Goal: Task Accomplishment & Management: Manage account settings

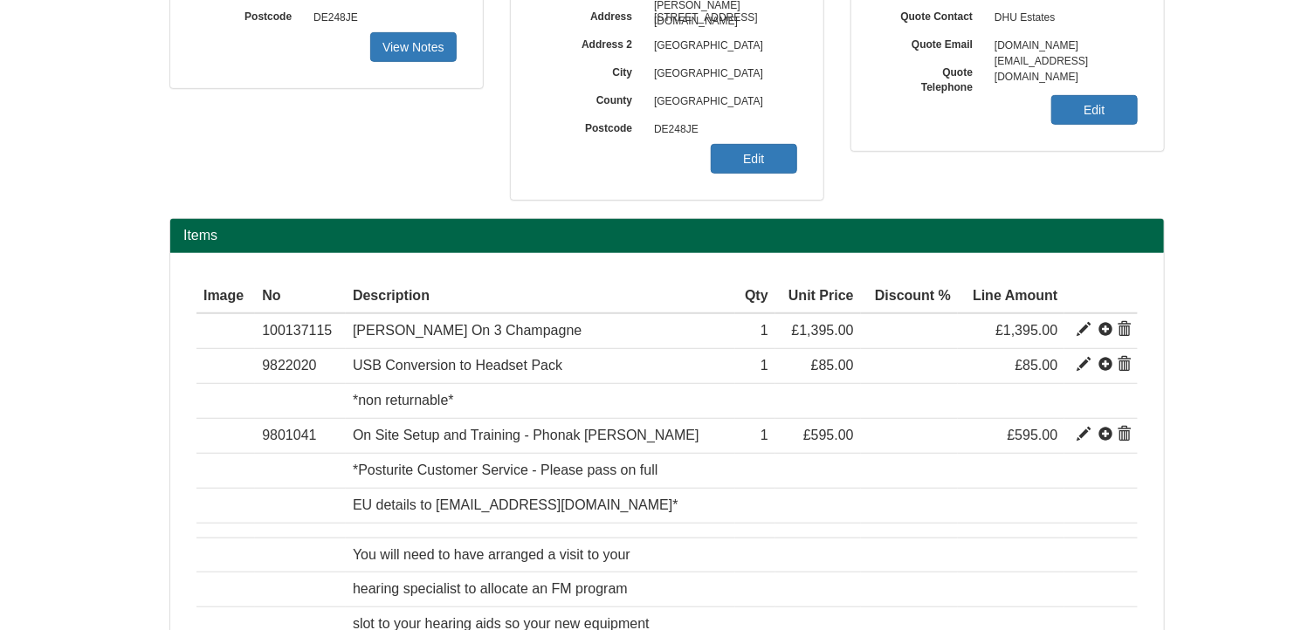
scroll to position [224, 0]
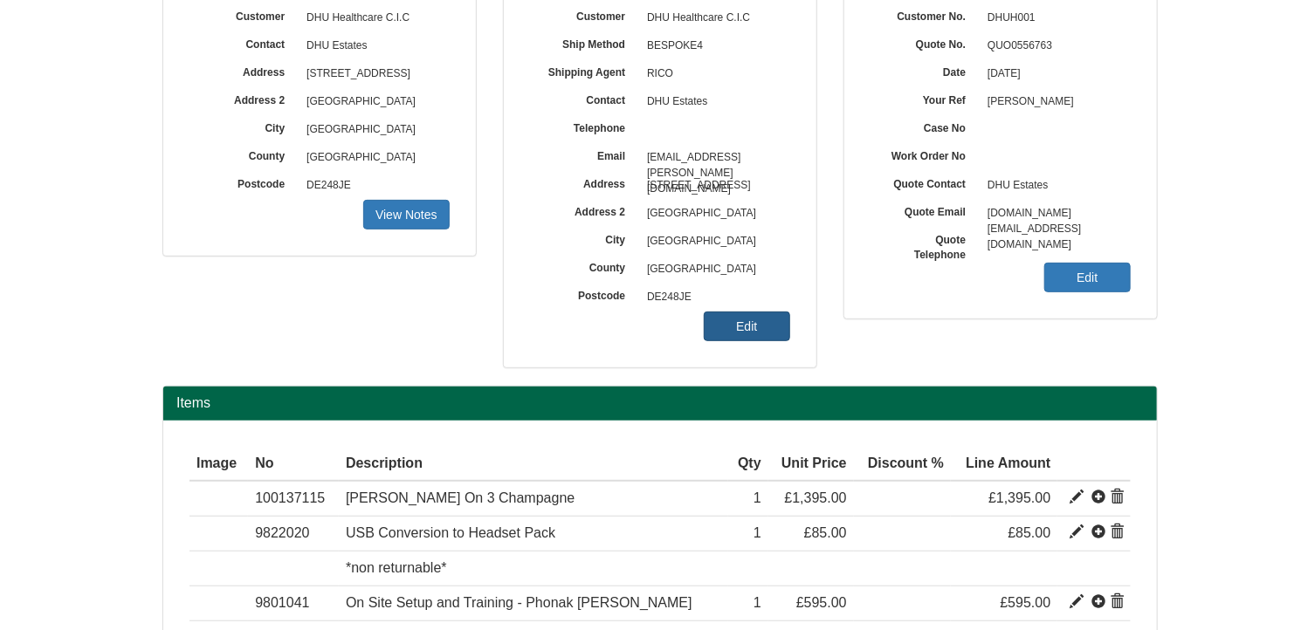
click at [737, 319] on link "Edit" at bounding box center [747, 327] width 86 height 30
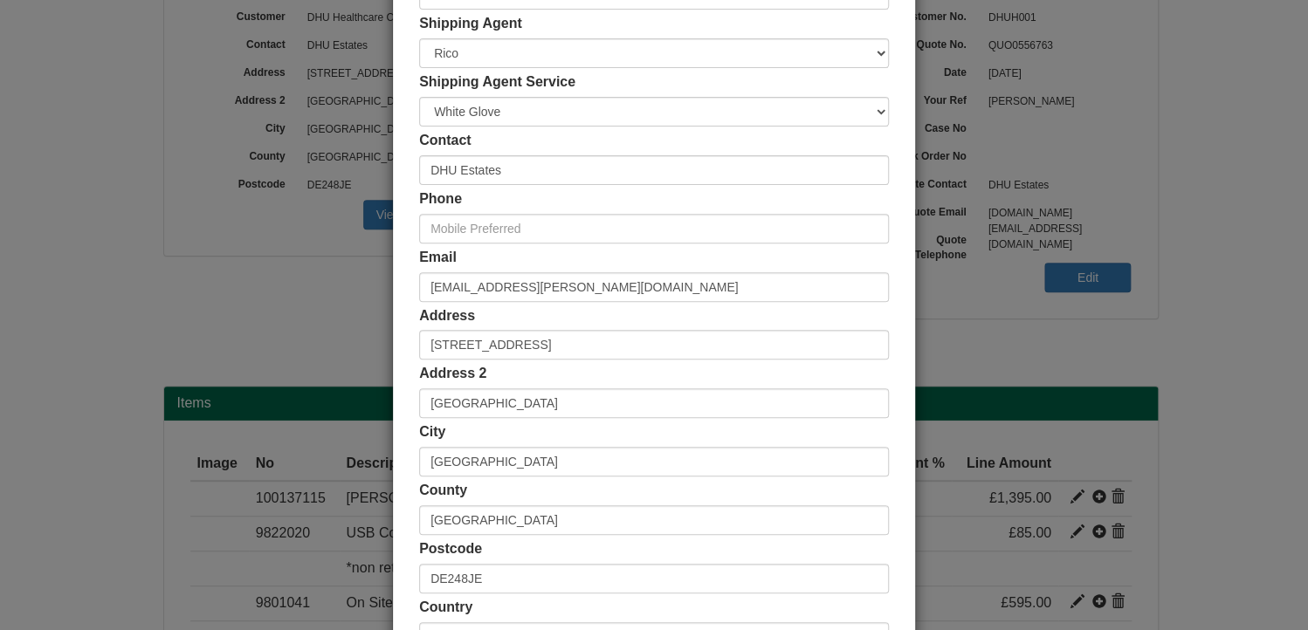
scroll to position [205, 0]
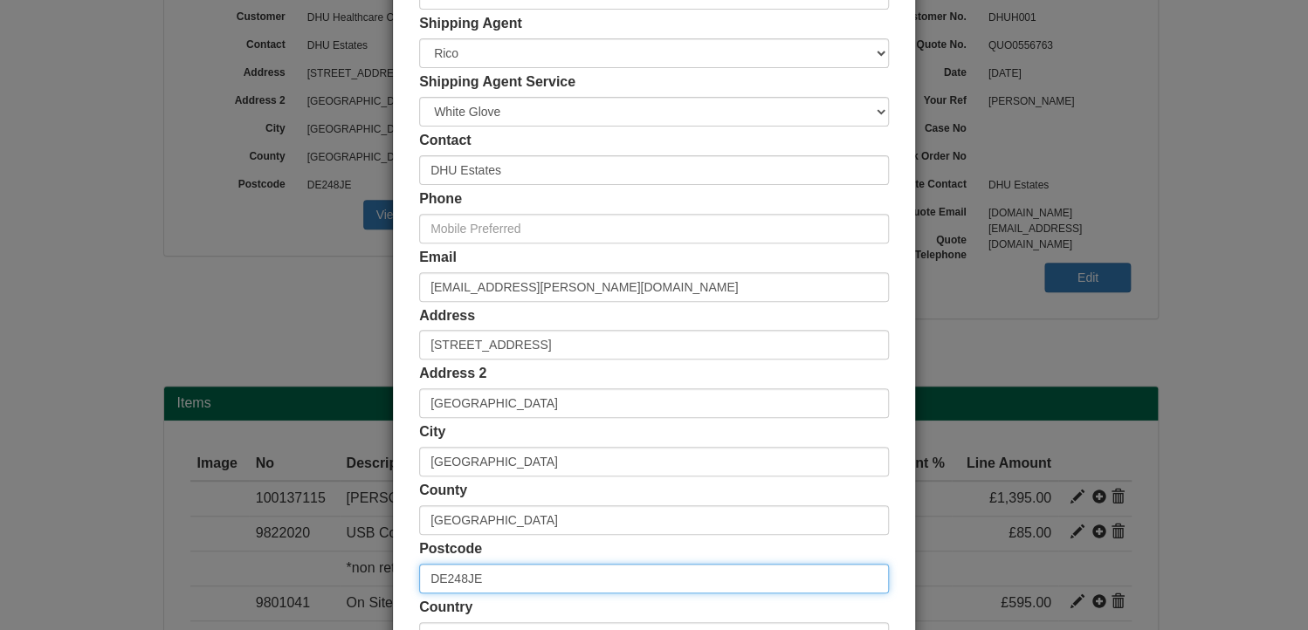
drag, startPoint x: 476, startPoint y: 576, endPoint x: 363, endPoint y: 567, distance: 112.9
click at [363, 567] on div "× Shipping Customer Name DHU Healthcare C.I.C Ship Method Free of Charge £5 Fla…" at bounding box center [654, 315] width 1308 height 630
paste input "B69 2AQ"
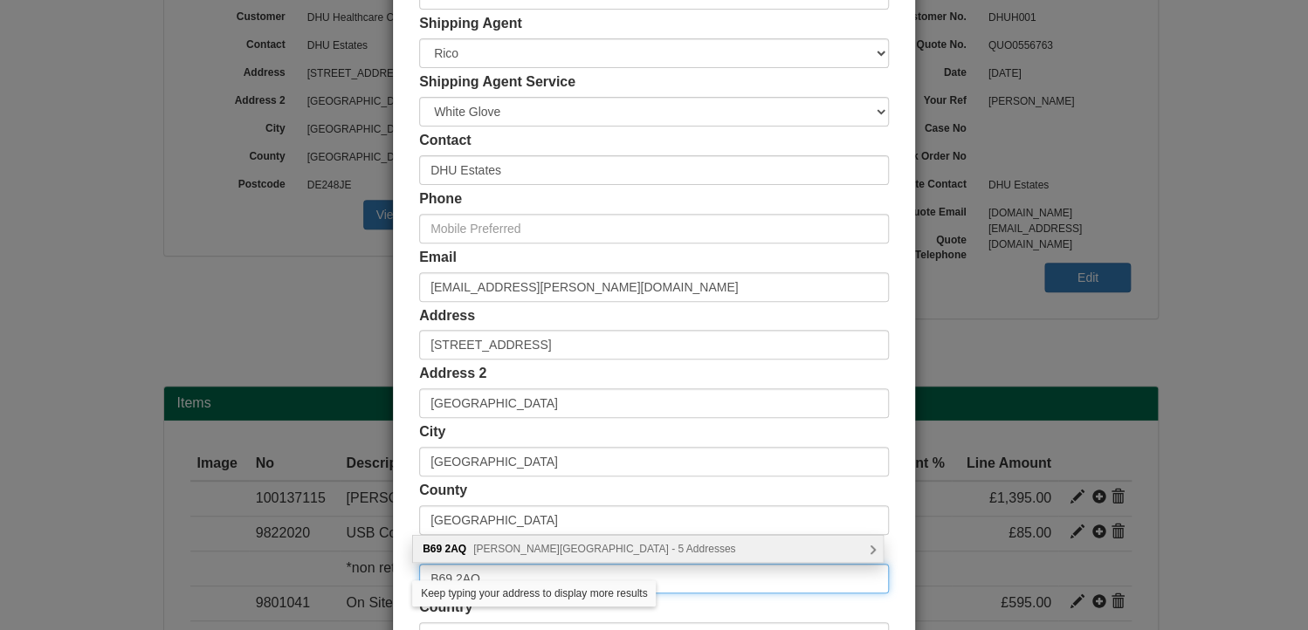
type input "B69 2AQ"
click at [531, 549] on span "Joseph Street, Oldbury - 5 Addresses" at bounding box center [604, 549] width 262 height 12
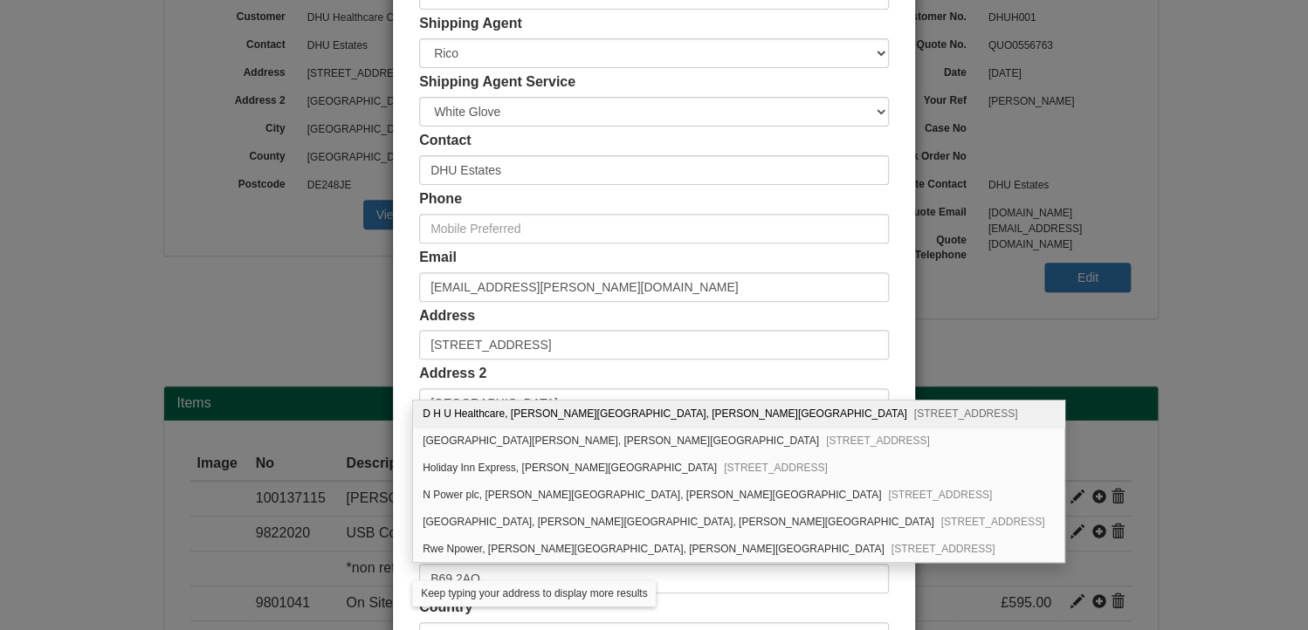
click at [538, 410] on div "D H U Healthcare, Birchfield House, Joseph Street Oldbury, B69 2AQ" at bounding box center [738, 414] width 651 height 27
type input "D H U Healthcare"
type input "[PERSON_NAME][GEOGRAPHIC_DATA], [PERSON_NAME][GEOGRAPHIC_DATA]"
type input "Oldbury"
type input "[GEOGRAPHIC_DATA]"
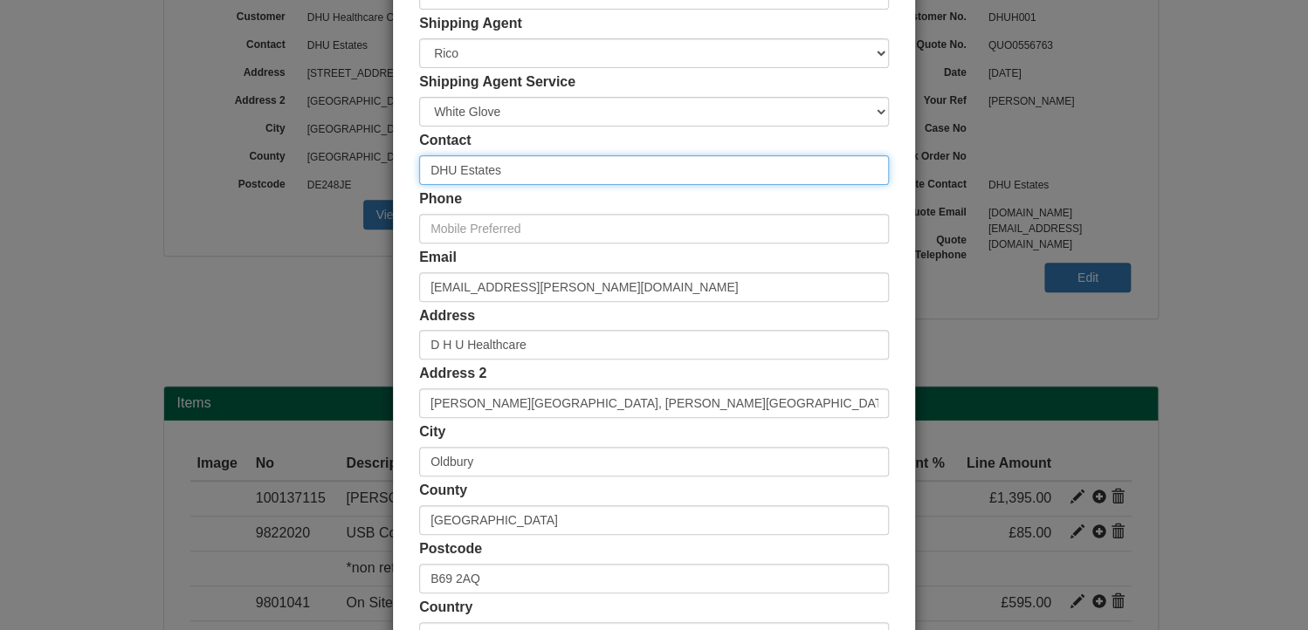
drag, startPoint x: 519, startPoint y: 165, endPoint x: 391, endPoint y: 158, distance: 128.5
click at [393, 158] on div "Customer Name DHU Healthcare C.I.C Ship Method Free of Charge £5 Flat Rate £7.5…" at bounding box center [654, 275] width 522 height 807
paste input "[PERSON_NAME]"
type input "[PERSON_NAME]"
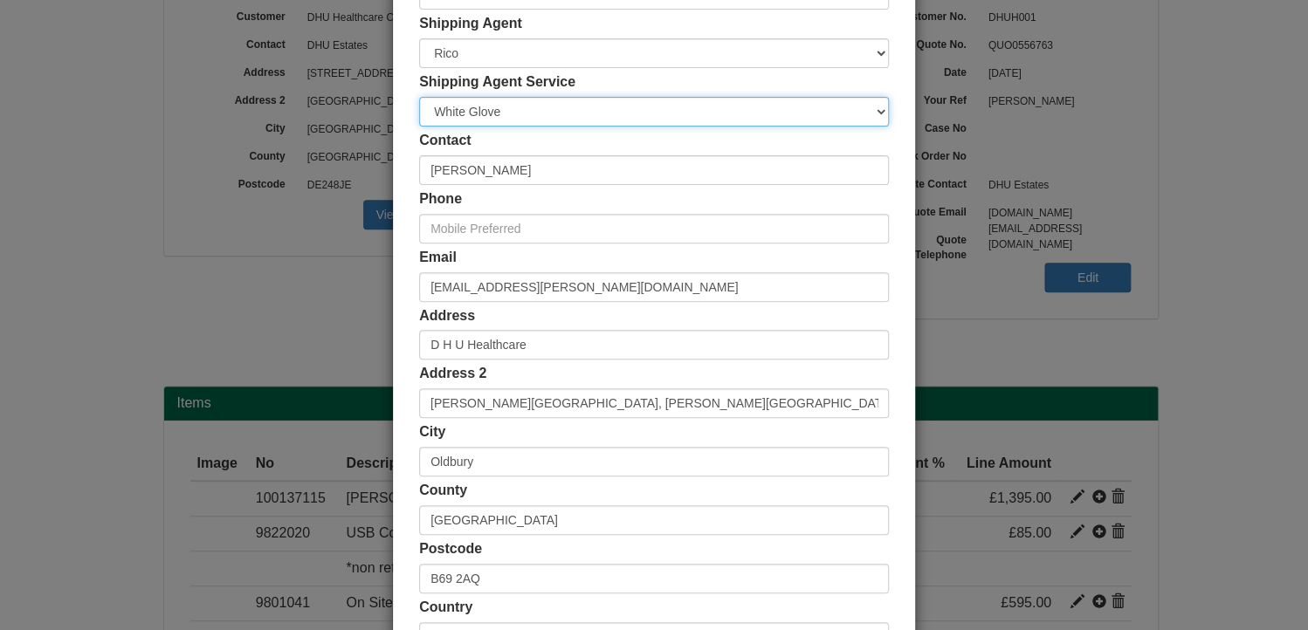
click at [656, 113] on select "Carrier White Glove" at bounding box center [654, 112] width 470 height 30
select select "CA-NEXTDAY"
click at [419, 97] on select "Carrier White Glove" at bounding box center [654, 112] width 470 height 30
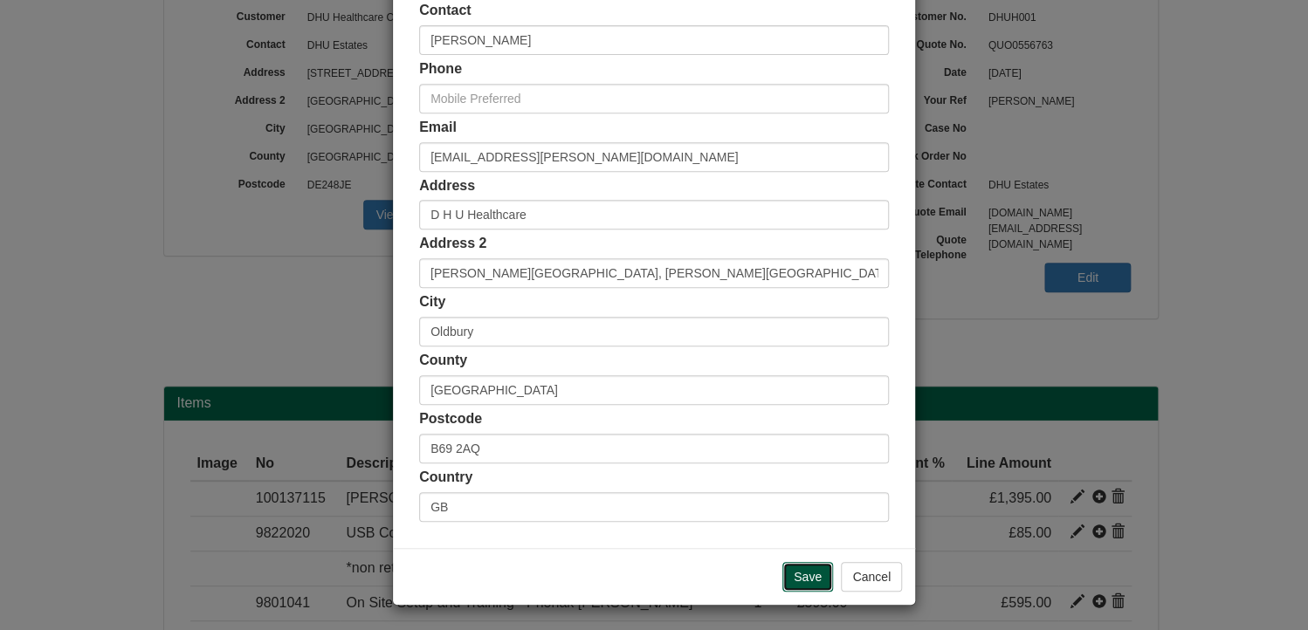
click at [800, 569] on input "Save" at bounding box center [807, 577] width 51 height 30
click at [810, 579] on input "Save" at bounding box center [807, 577] width 51 height 30
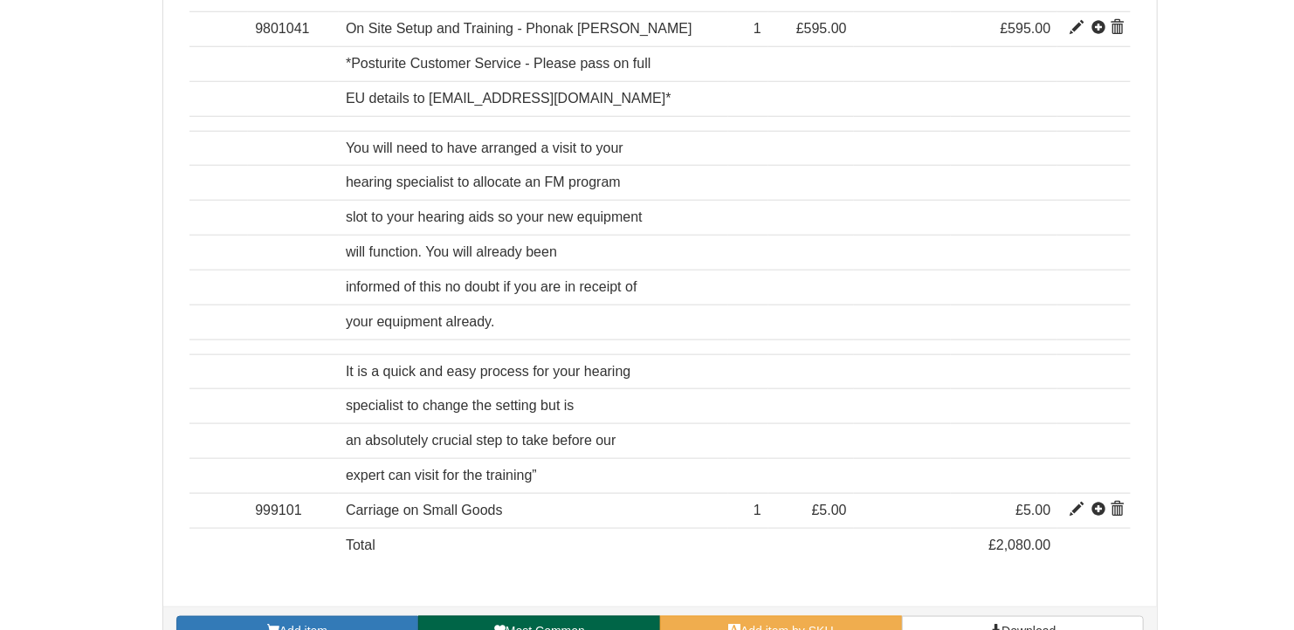
scroll to position [835, 0]
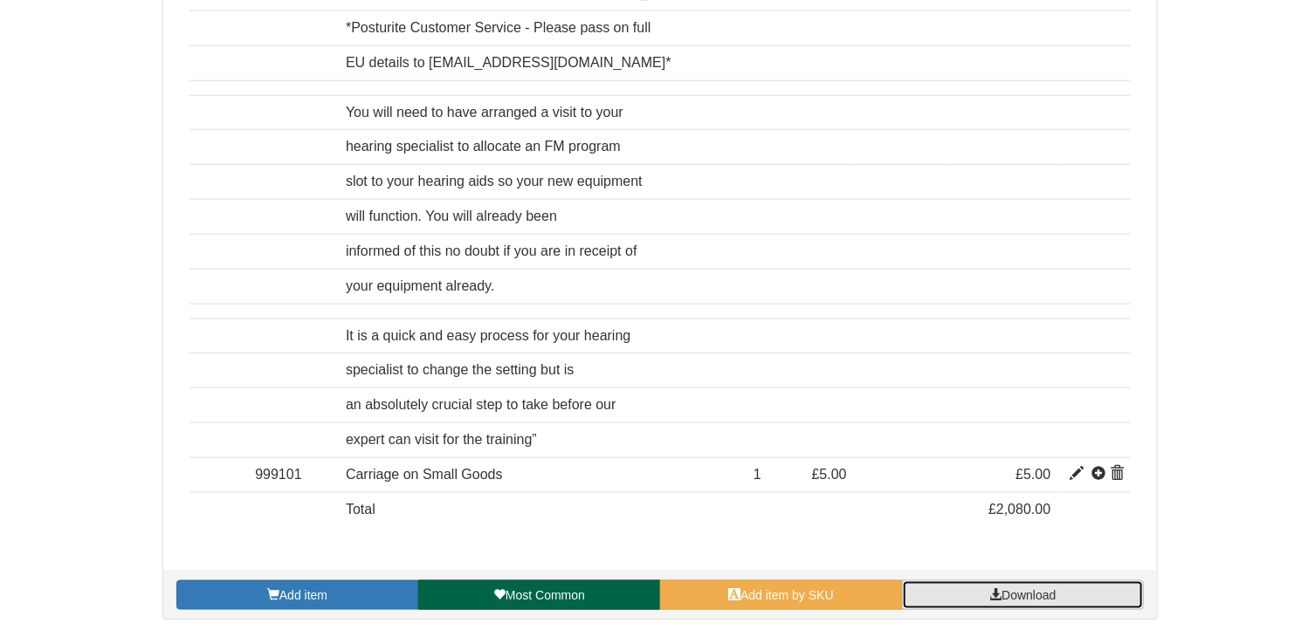
click at [1034, 589] on span "Download" at bounding box center [1028, 595] width 54 height 14
